Goal: Find specific page/section: Find specific page/section

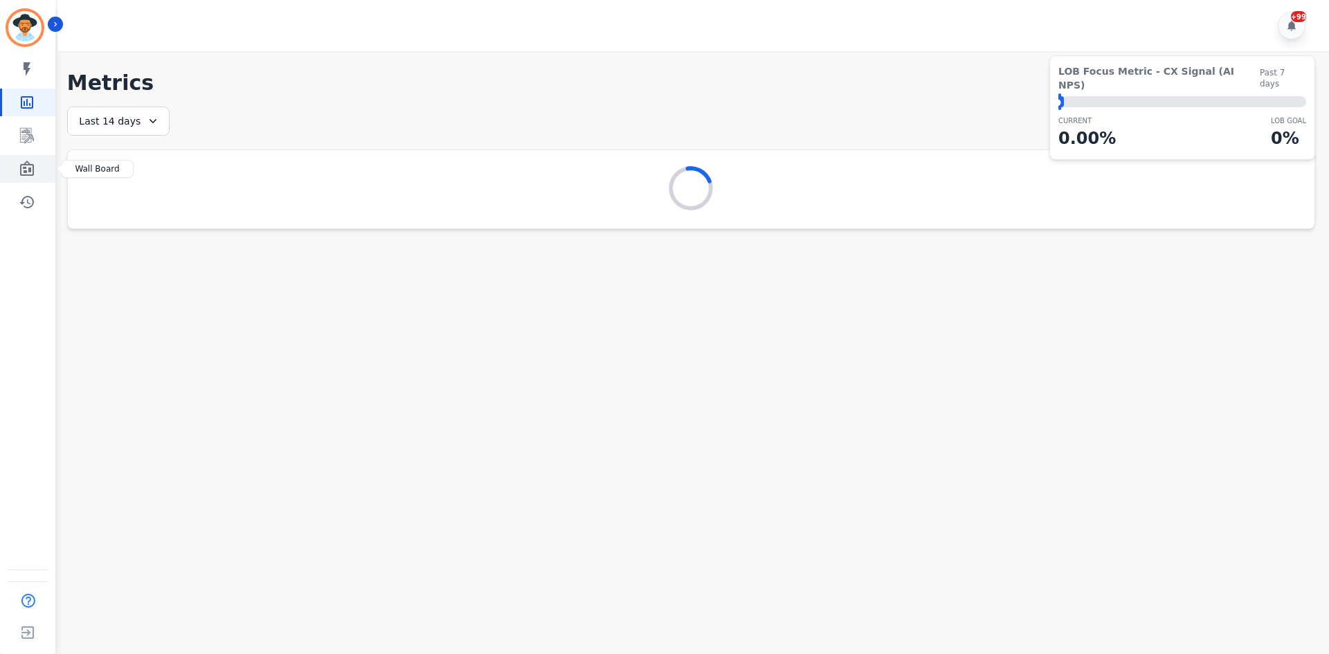
click at [32, 172] on icon "Sidebar" at bounding box center [27, 169] width 17 height 17
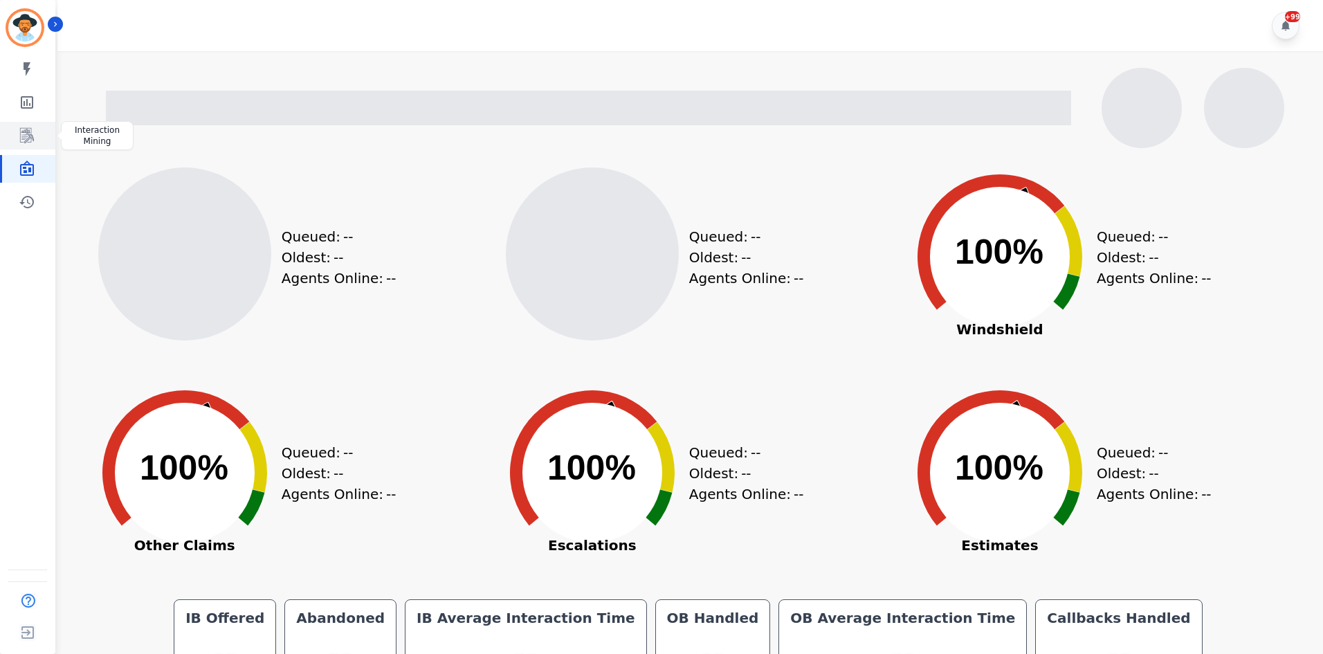
click at [43, 131] on link "Sidebar" at bounding box center [28, 136] width 53 height 28
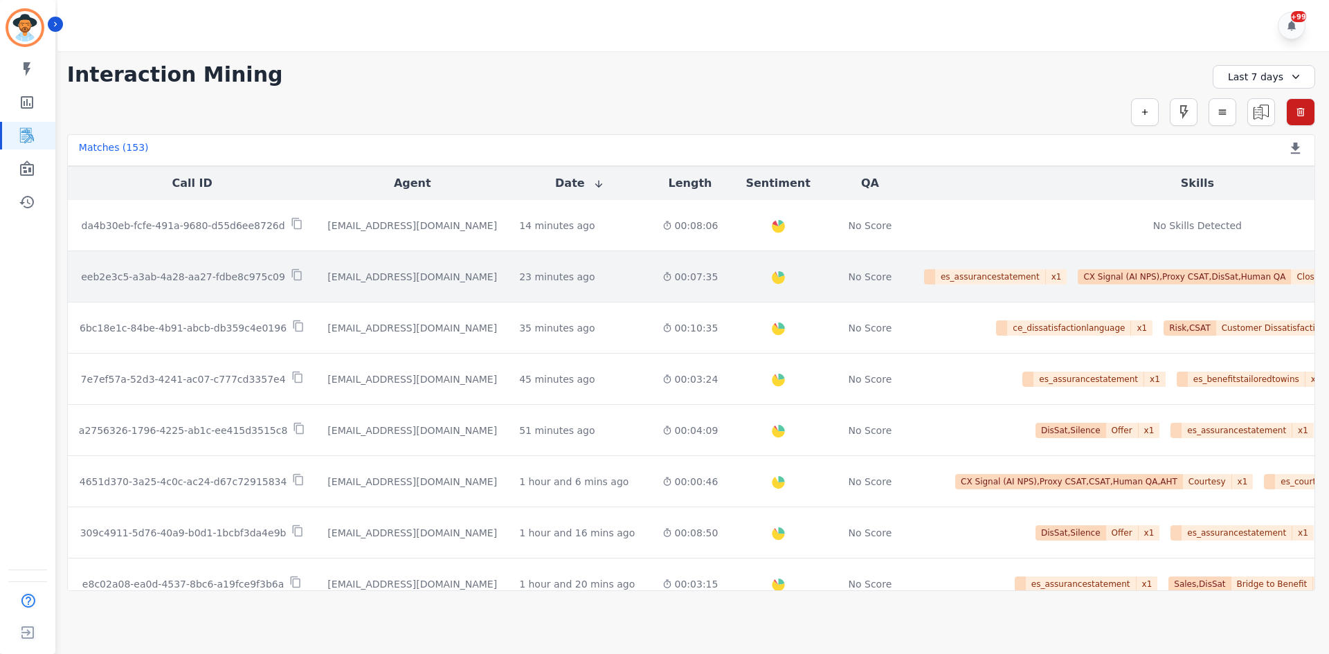
click at [662, 277] on div "00:07:35" at bounding box center [690, 277] width 56 height 14
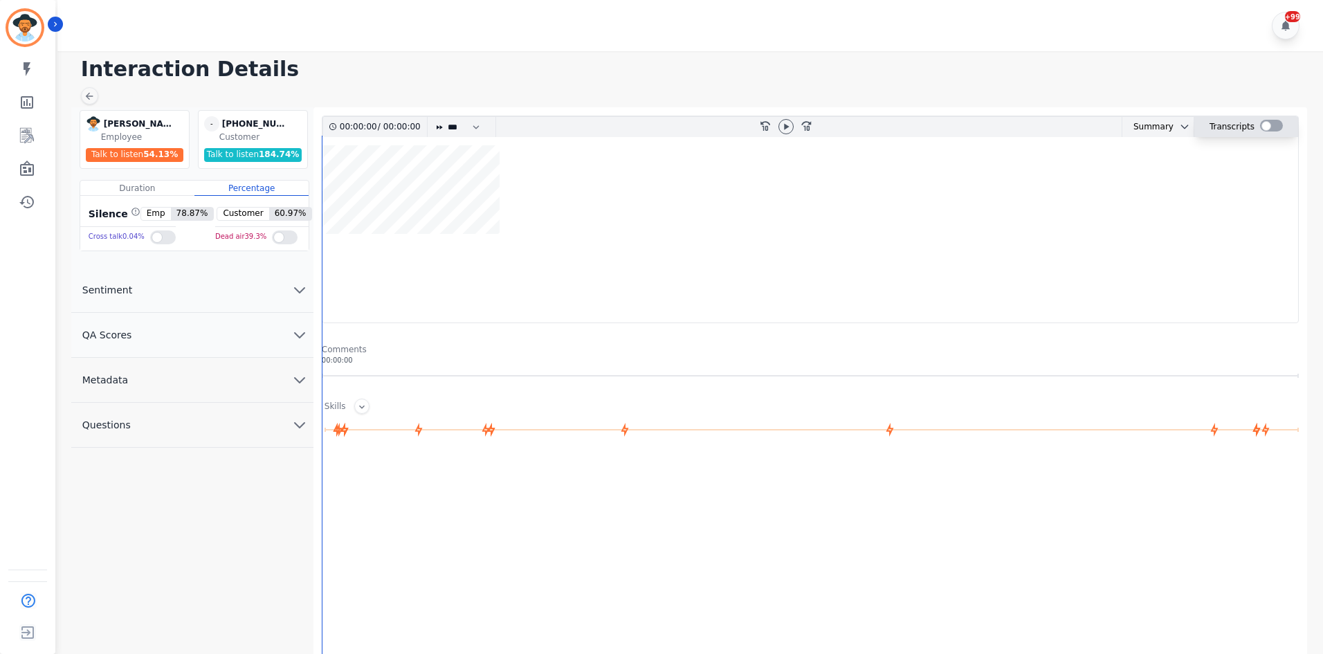
click at [1270, 129] on div at bounding box center [1271, 126] width 23 height 12
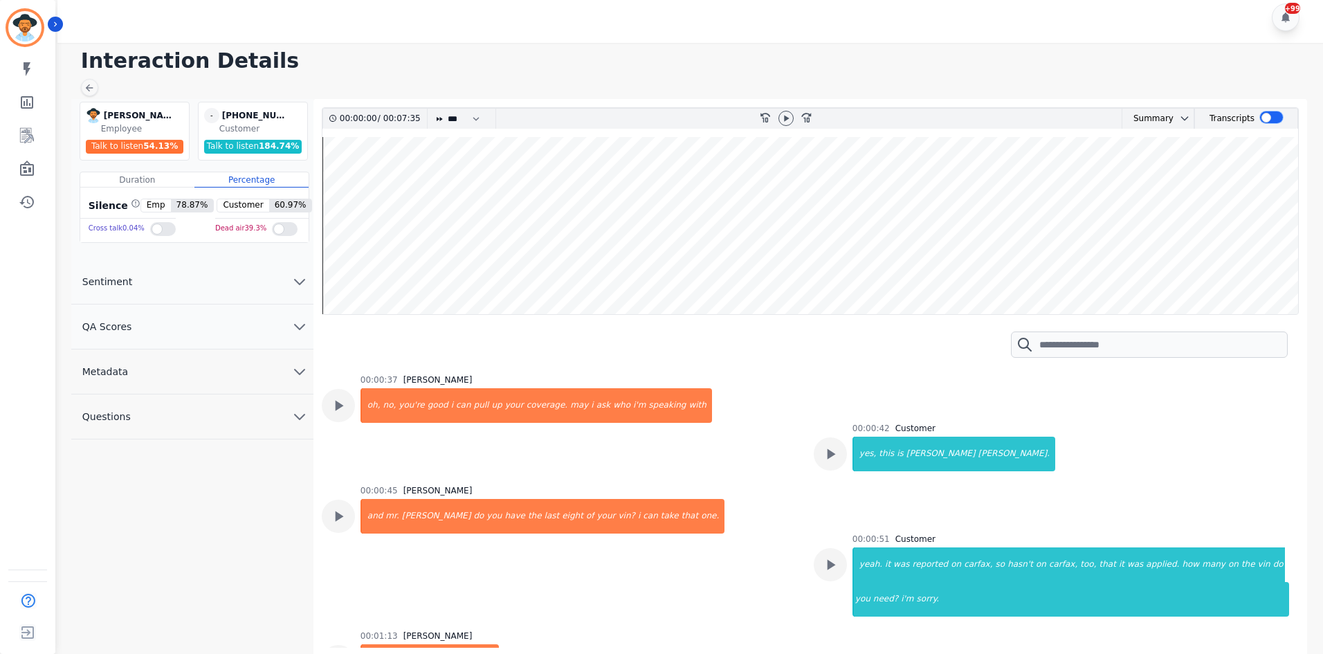
scroll to position [10, 0]
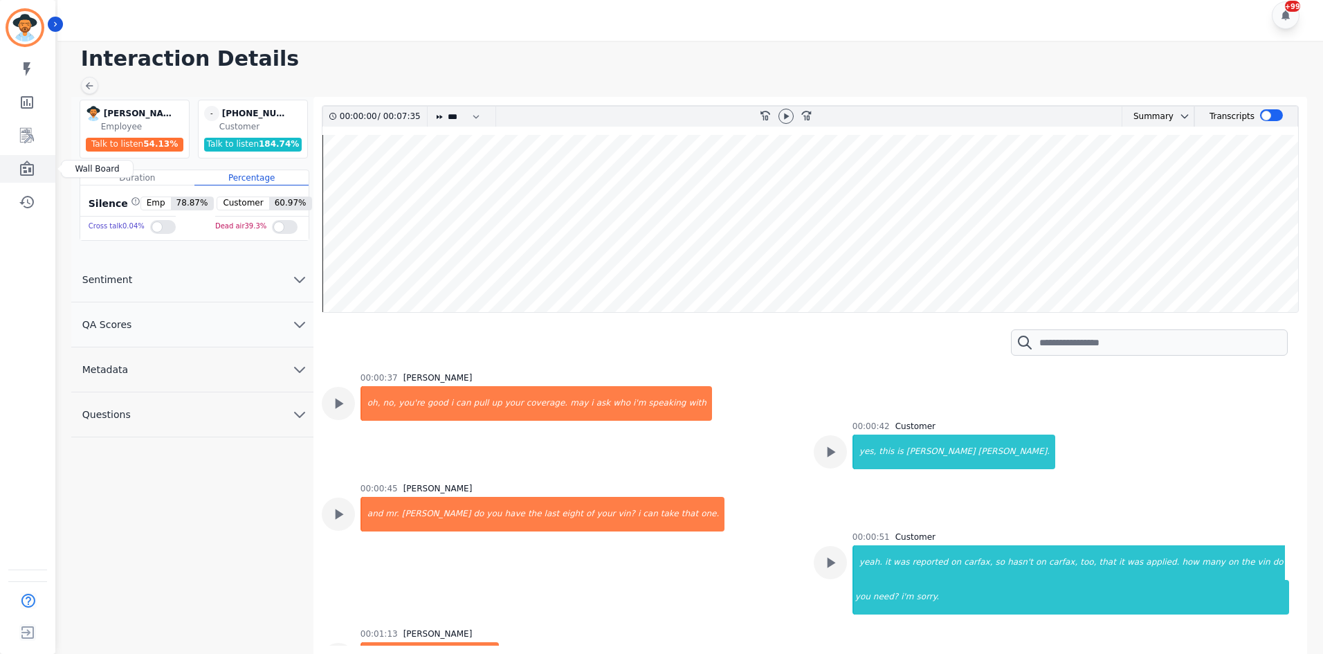
click at [28, 168] on icon "Sidebar" at bounding box center [27, 169] width 17 height 17
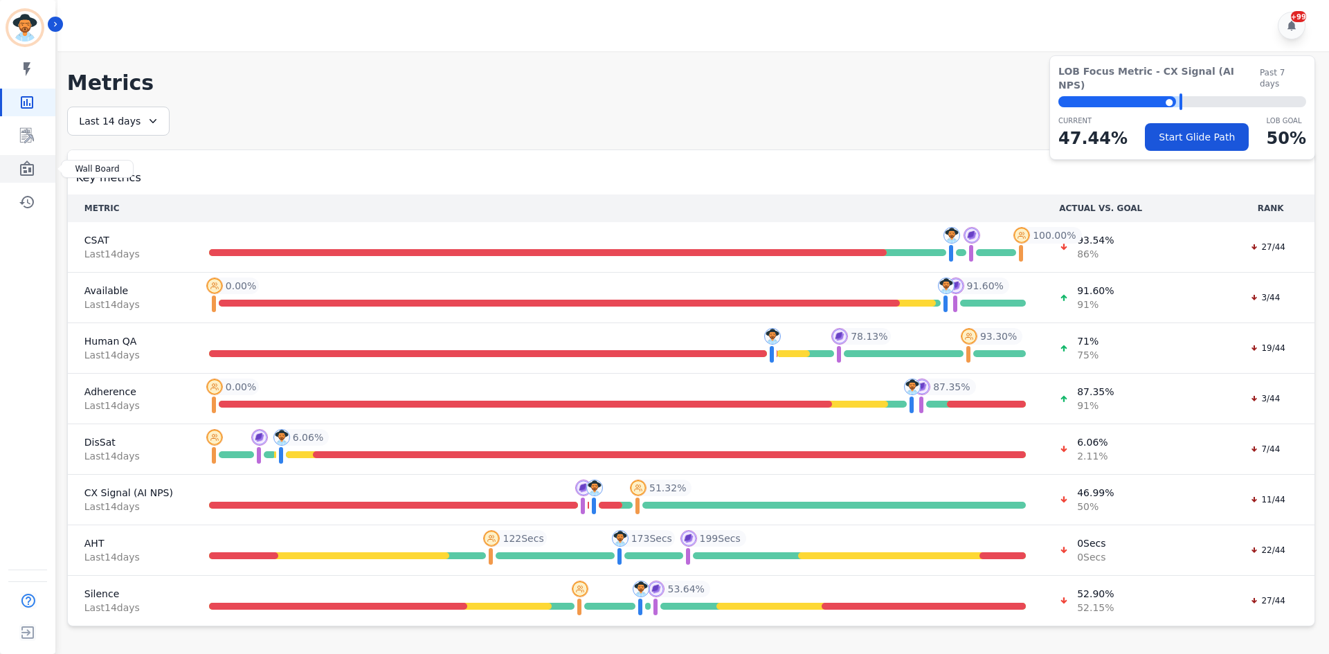
click at [15, 175] on link "Sidebar" at bounding box center [28, 169] width 53 height 28
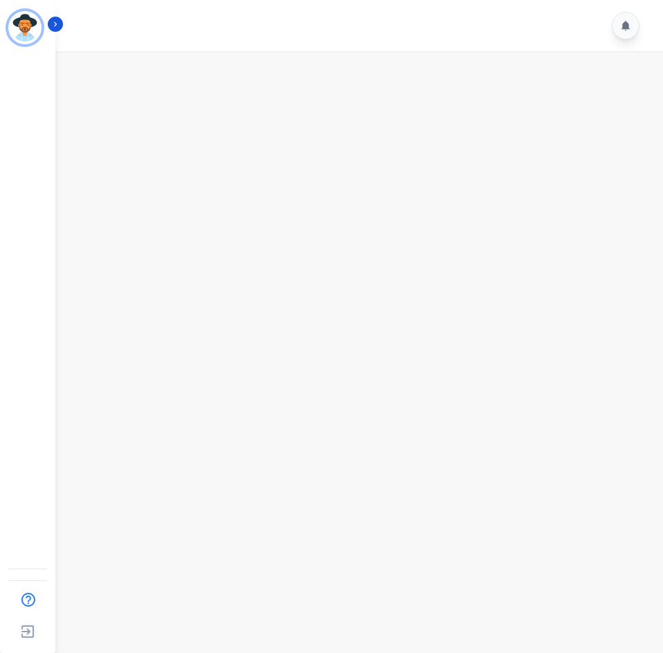
click at [236, 88] on main at bounding box center [357, 377] width 612 height 653
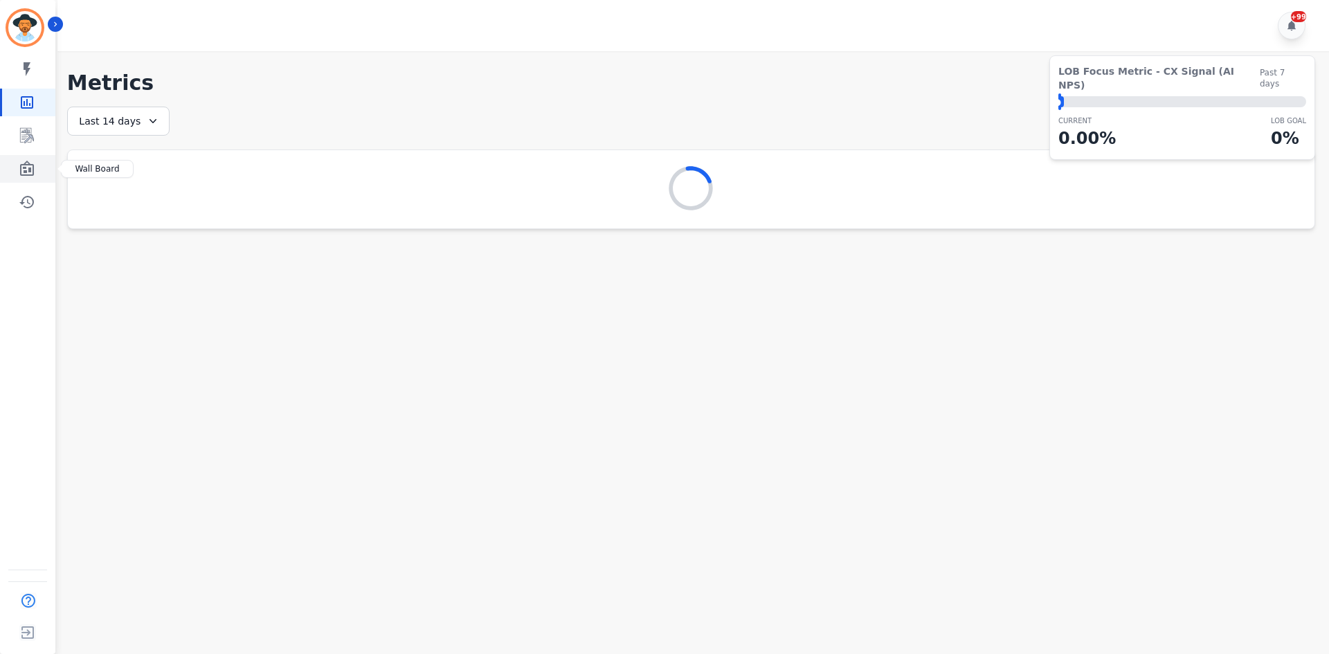
click at [45, 163] on link "Sidebar" at bounding box center [28, 169] width 53 height 28
